Goal: Transaction & Acquisition: Purchase product/service

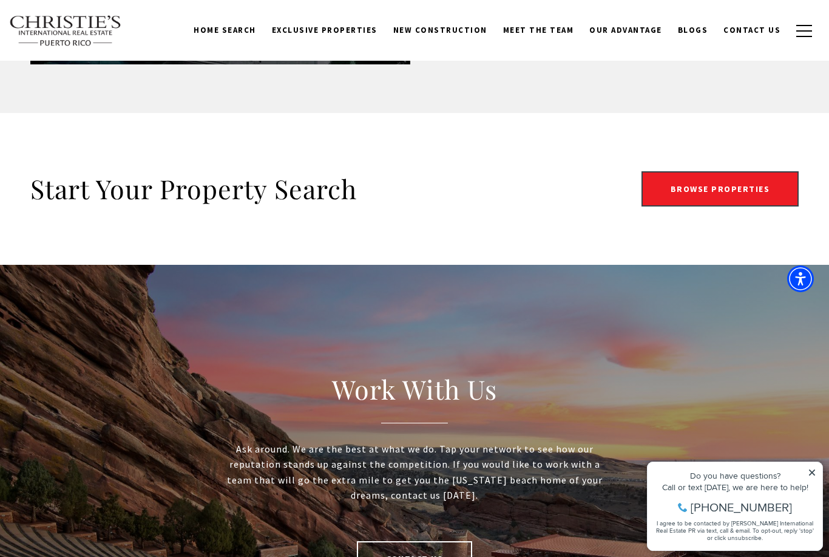
scroll to position [2155, 0]
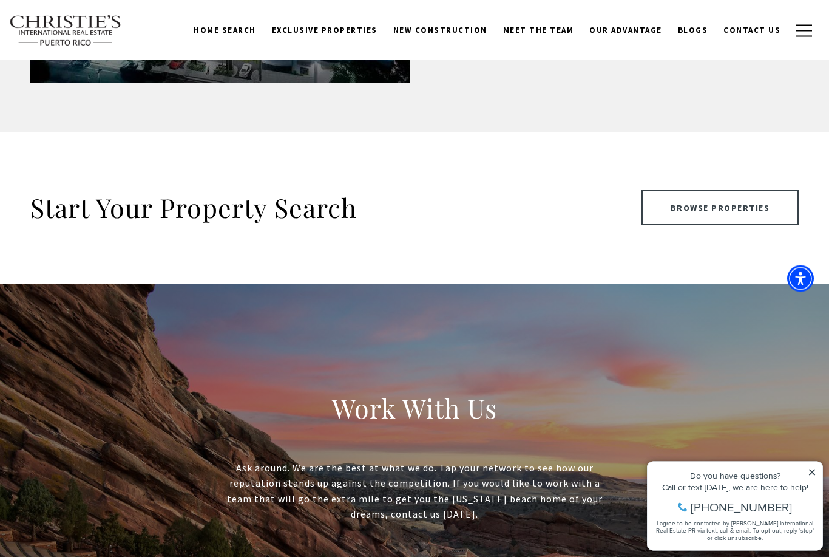
click at [704, 199] on link "Browse Properties" at bounding box center [721, 208] width 158 height 35
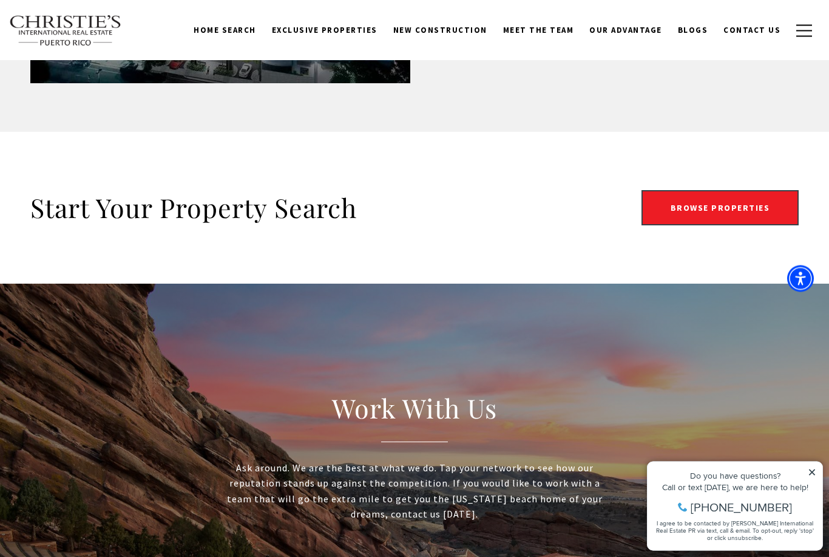
scroll to position [2156, 0]
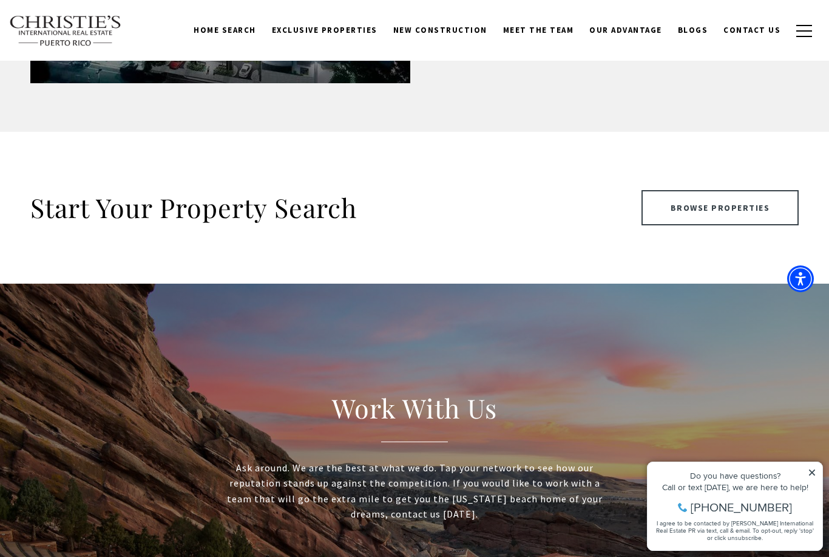
click at [694, 202] on link "Browse Properties" at bounding box center [721, 207] width 158 height 35
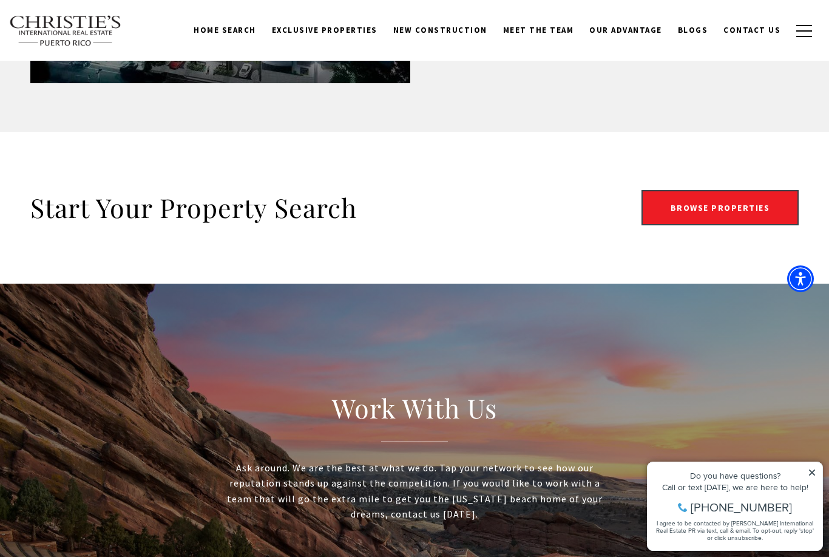
click at [812, 472] on icon at bounding box center [812, 472] width 6 height 6
click at [818, 478] on div "Do you have questions? Call or text today, we are here to help! 347-797-5825 I …" at bounding box center [735, 506] width 175 height 88
click at [812, 472] on icon at bounding box center [812, 472] width 6 height 6
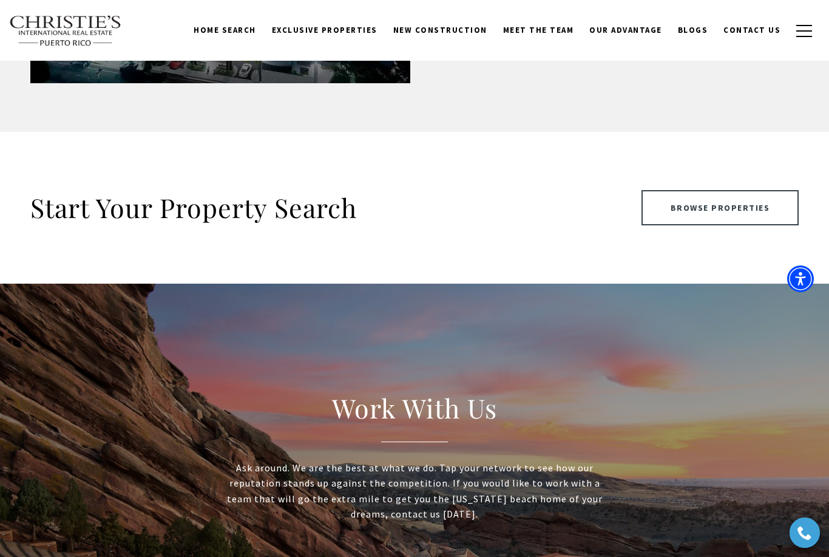
click at [702, 202] on link "Browse Properties" at bounding box center [721, 207] width 158 height 35
click at [693, 197] on link "Browse Properties" at bounding box center [721, 207] width 158 height 35
click at [710, 210] on link "Browse Properties" at bounding box center [721, 207] width 158 height 35
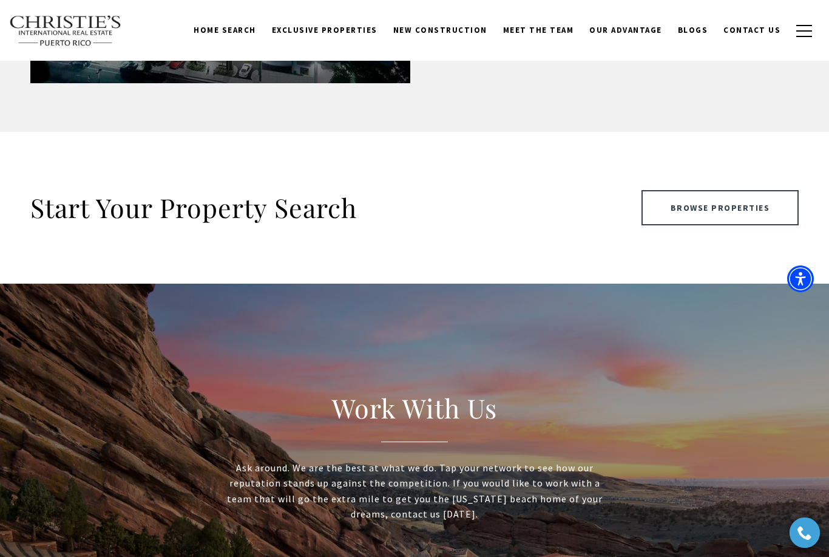
click at [715, 212] on link "Browse Properties" at bounding box center [721, 207] width 158 height 35
